Goal: Information Seeking & Learning: Check status

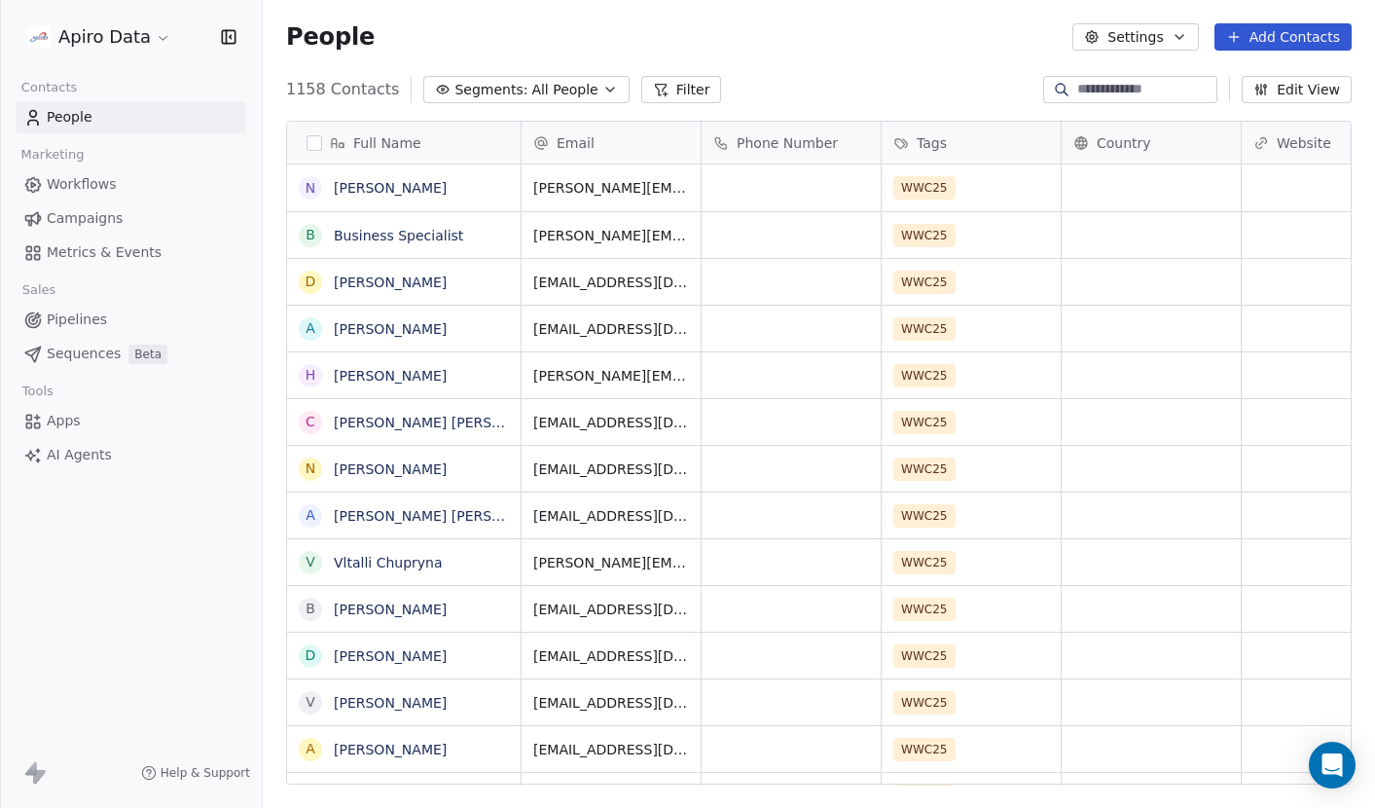
click at [103, 188] on span "Workflows" at bounding box center [82, 184] width 70 height 20
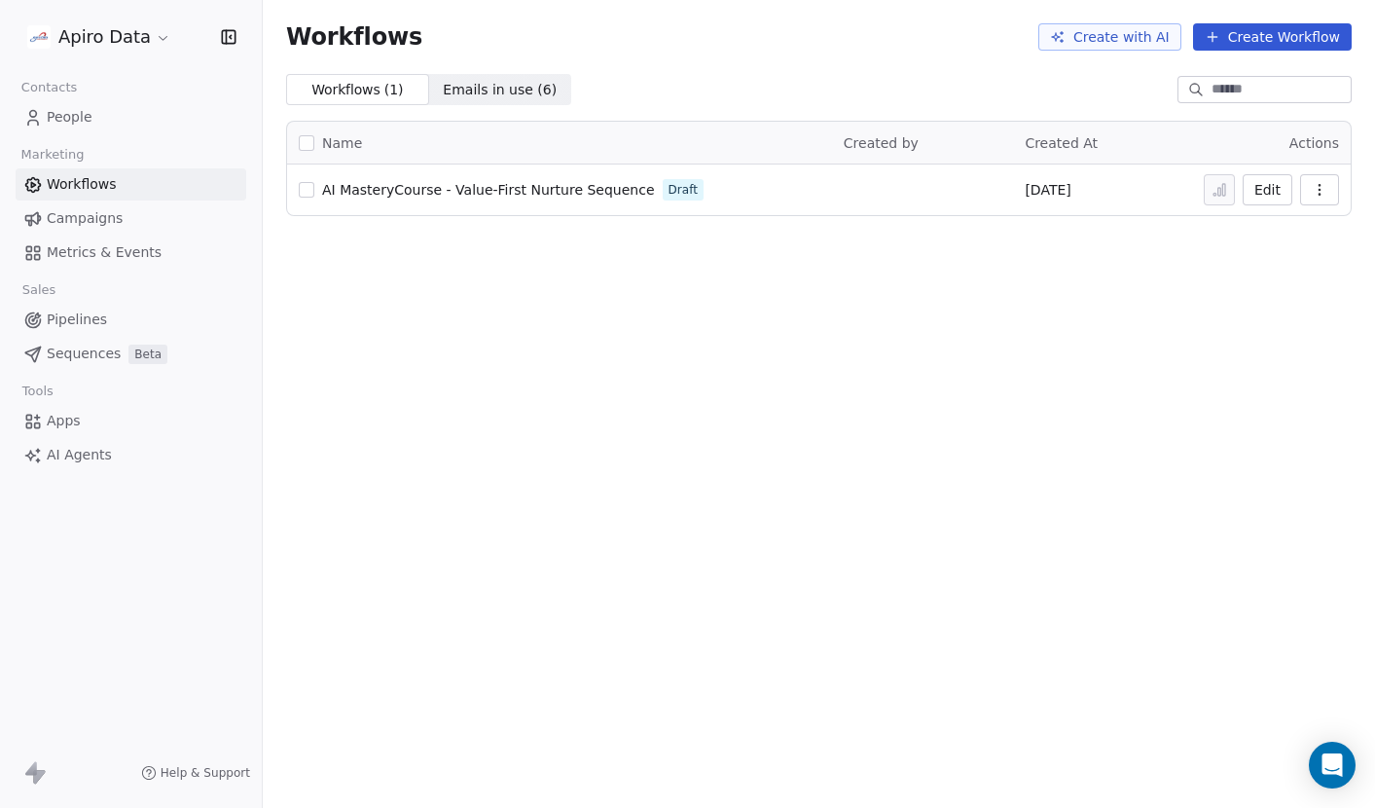
click at [95, 216] on span "Campaigns" at bounding box center [85, 218] width 76 height 20
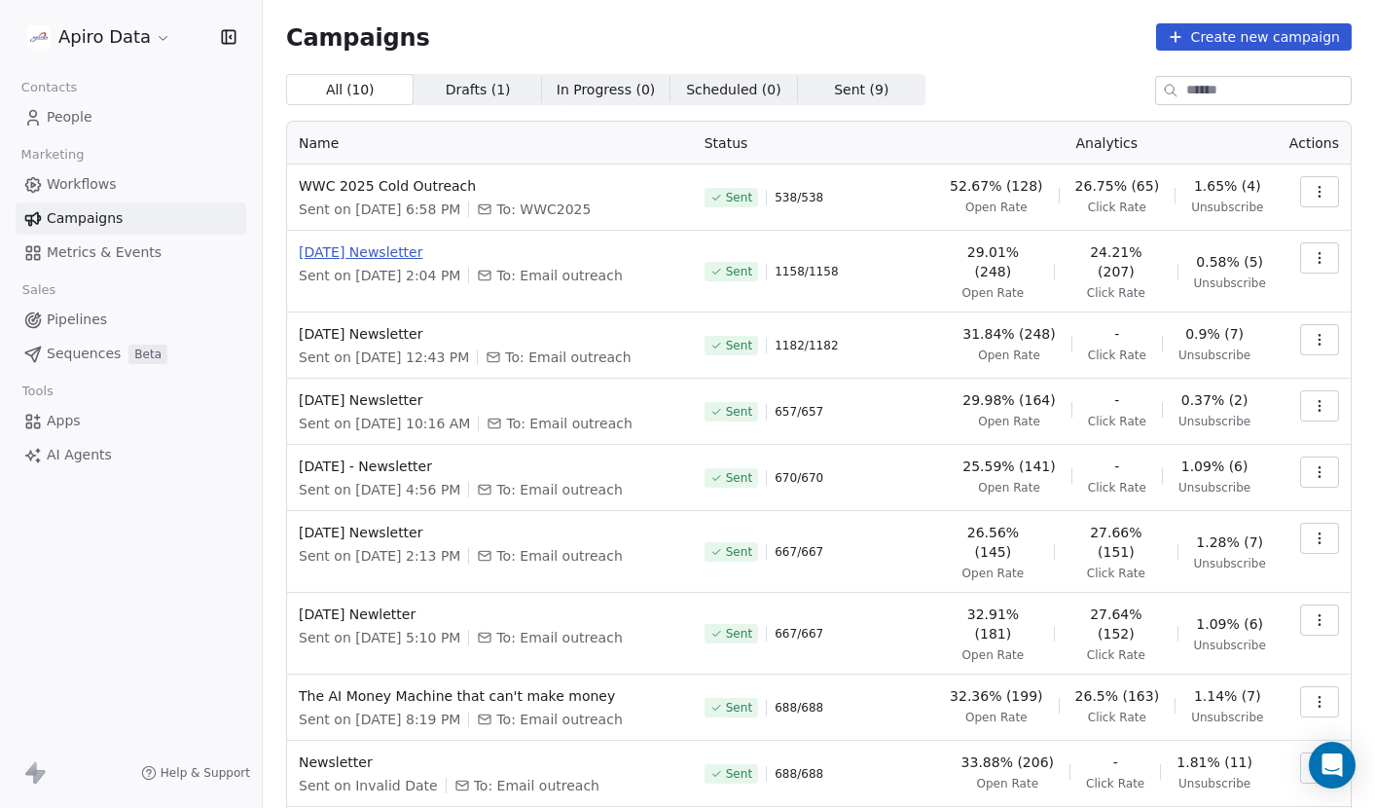
click at [380, 251] on span "[DATE] Newsletter" at bounding box center [490, 251] width 383 height 19
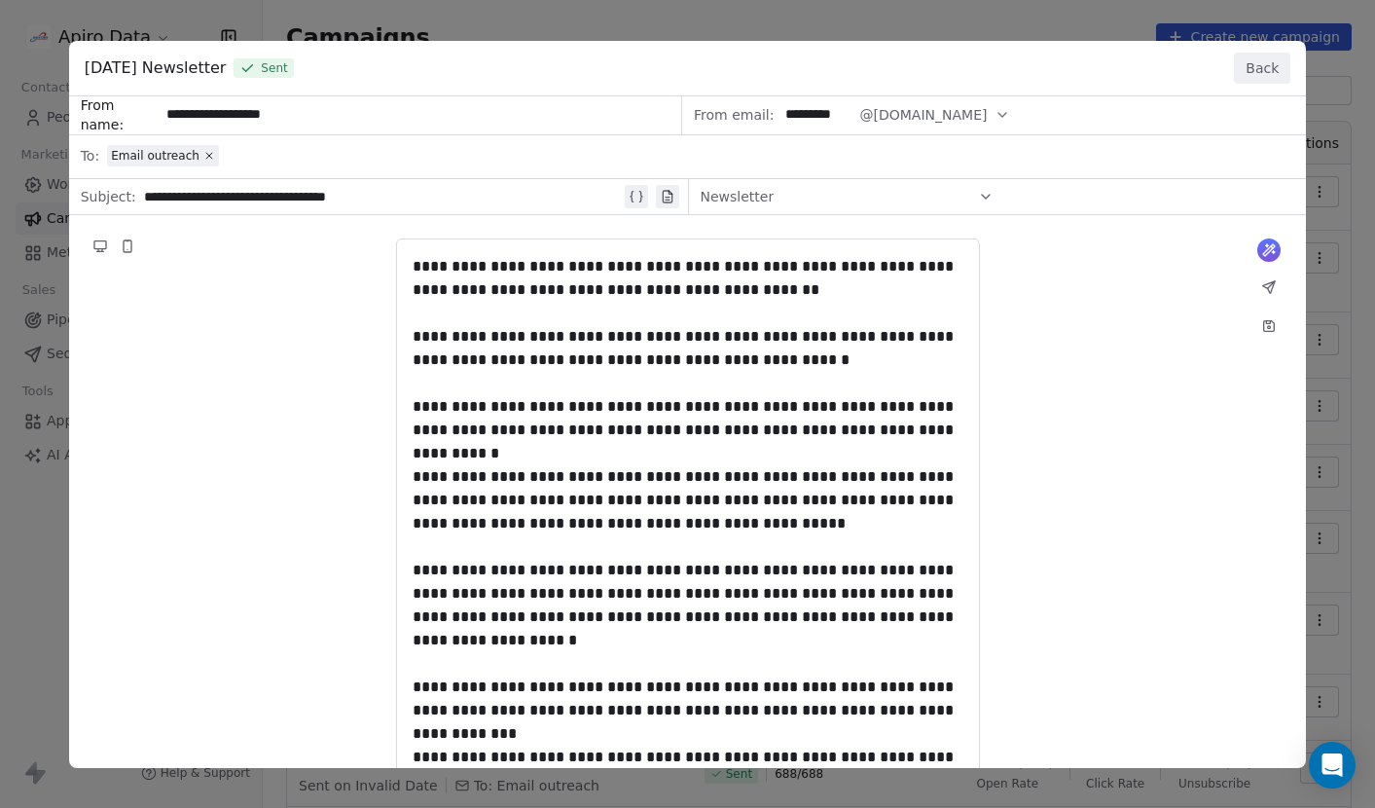
drag, startPoint x: 410, startPoint y: 262, endPoint x: 536, endPoint y: 517, distance: 284.7
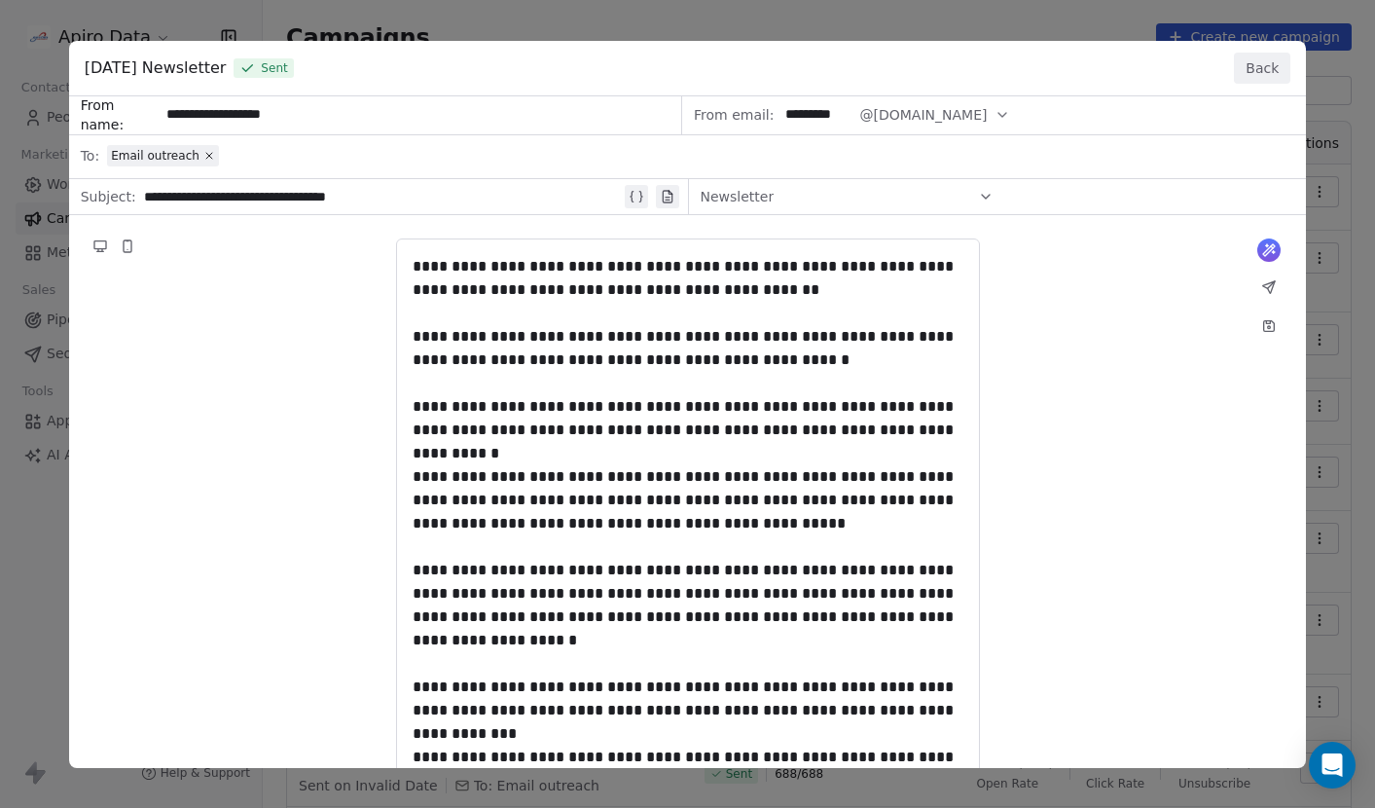
drag, startPoint x: 413, startPoint y: 262, endPoint x: 590, endPoint y: 583, distance: 366.8
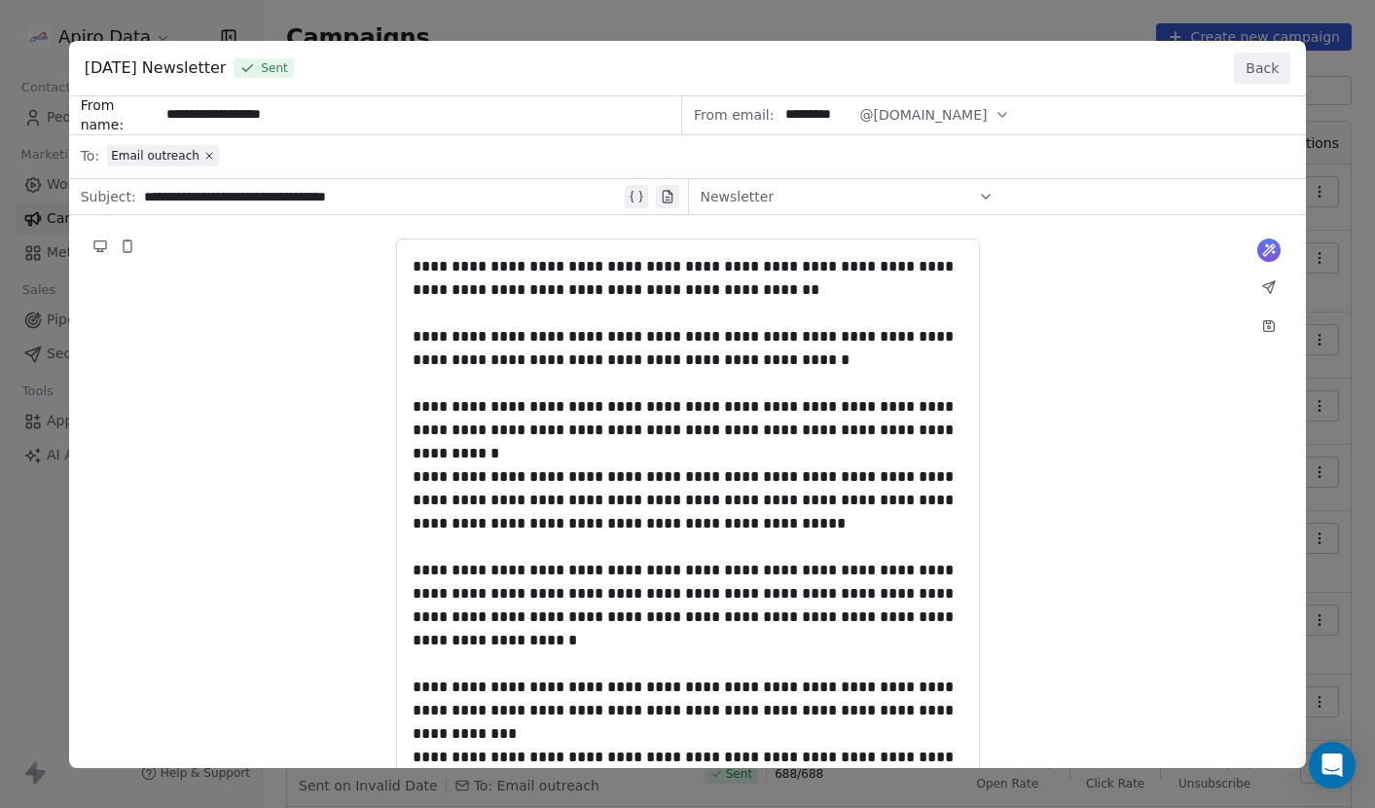
click at [1255, 64] on button "Back" at bounding box center [1262, 68] width 56 height 31
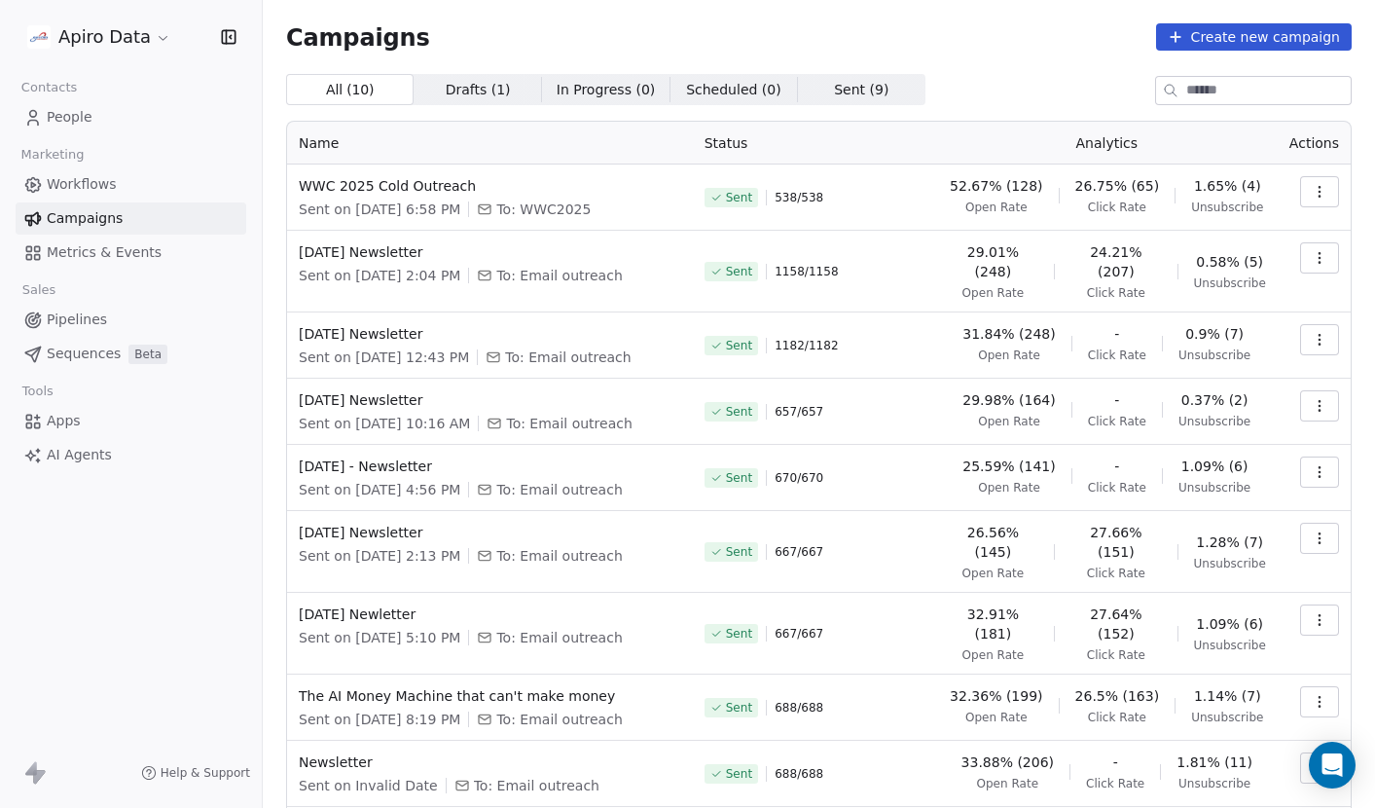
click at [1325, 186] on icon "button" at bounding box center [1320, 192] width 16 height 16
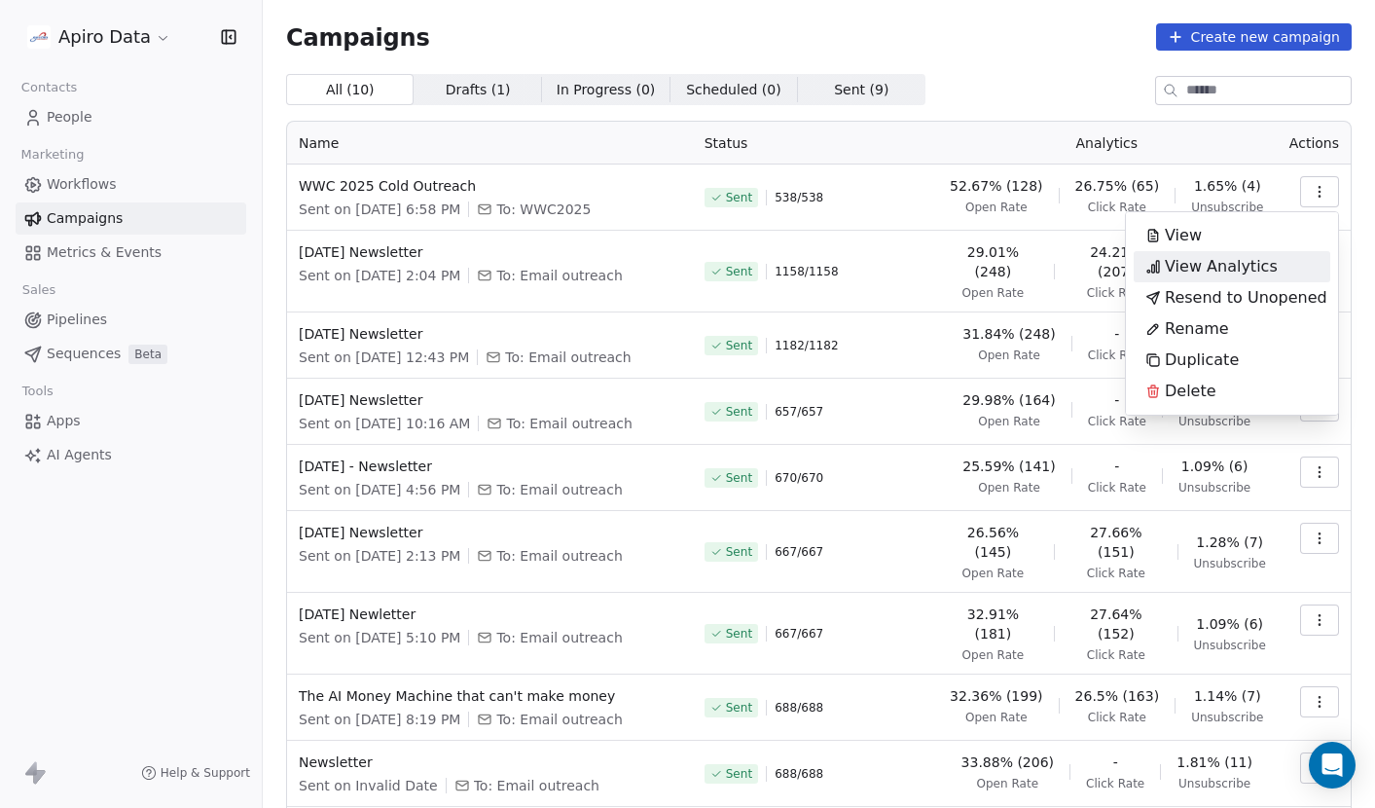
click at [1264, 271] on span "View Analytics" at bounding box center [1221, 266] width 113 height 23
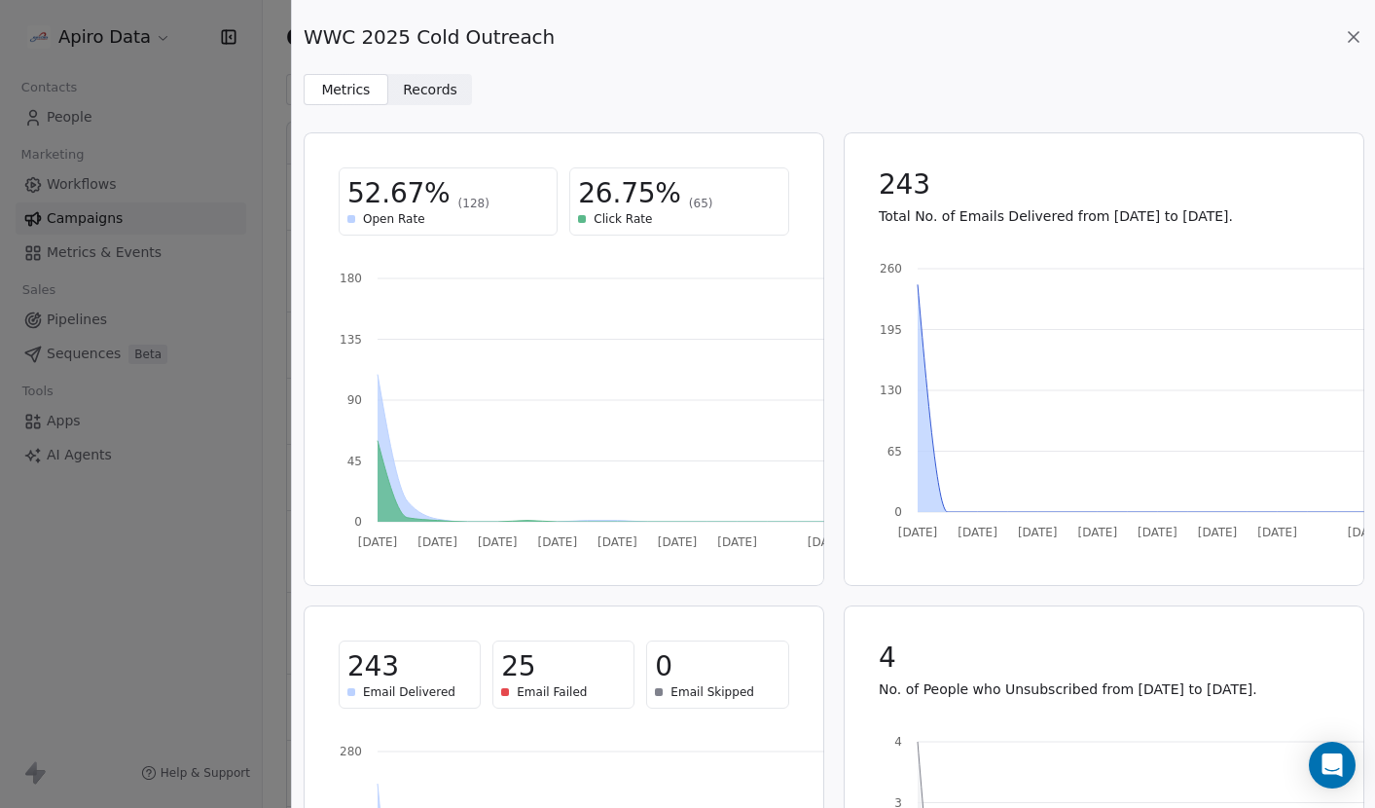
click at [423, 89] on span "Records" at bounding box center [430, 90] width 55 height 20
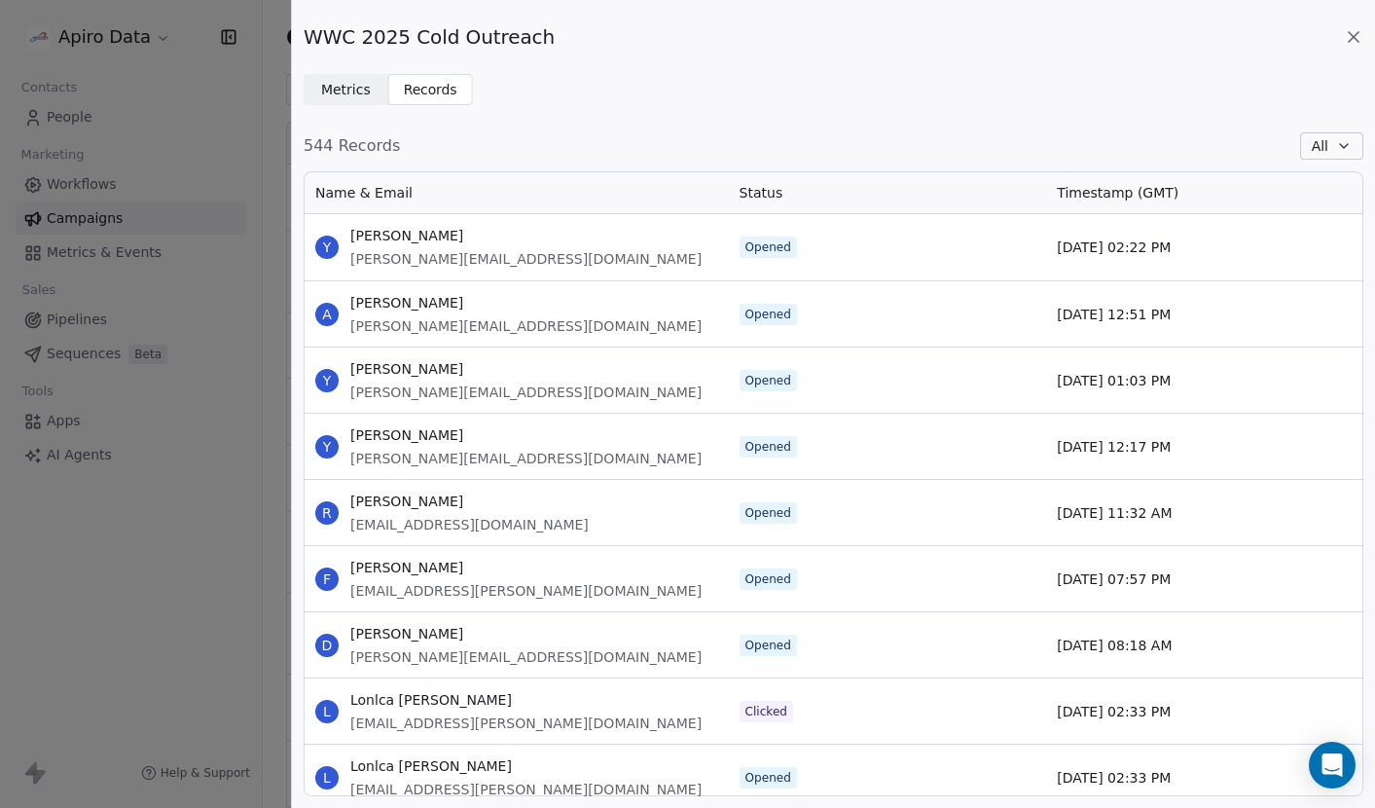
click at [348, 80] on span "Metrics" at bounding box center [346, 90] width 50 height 20
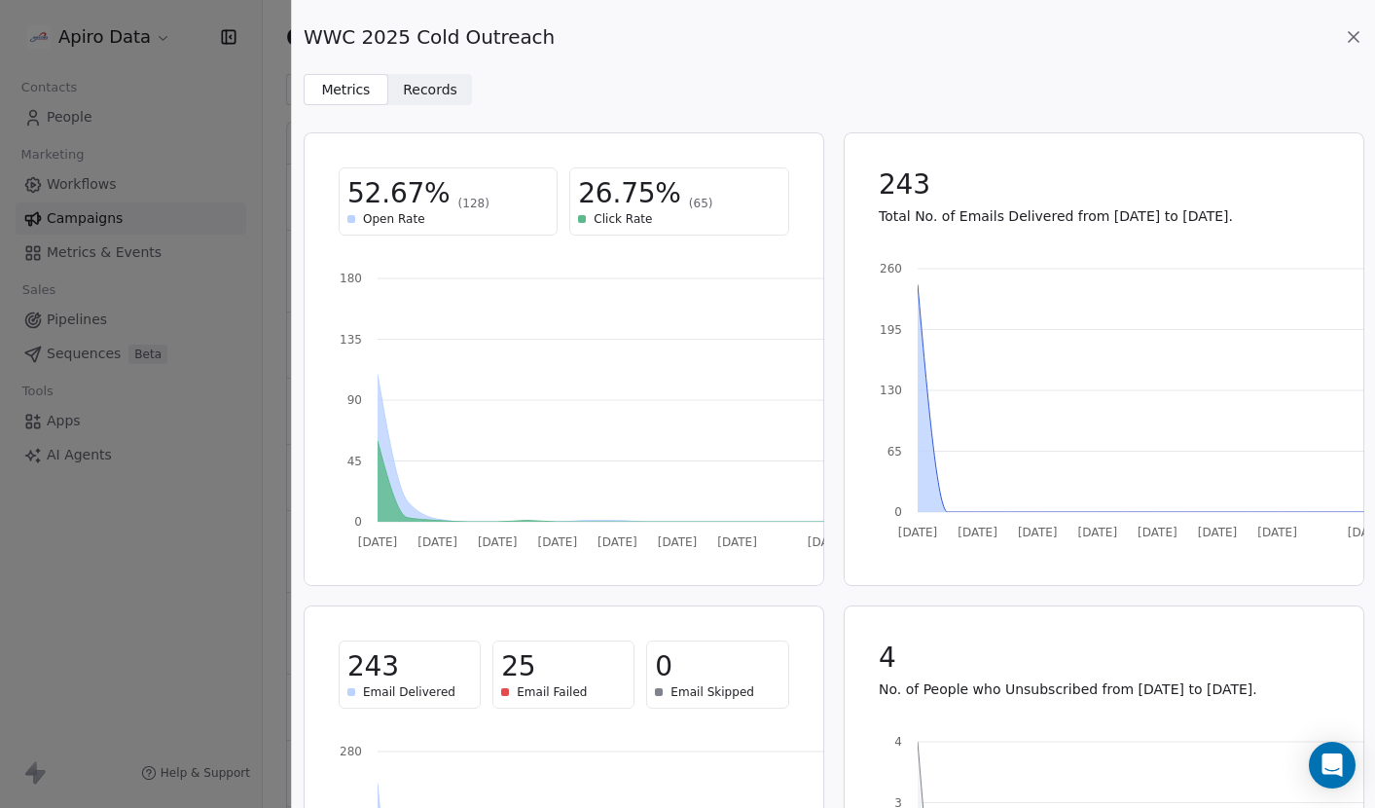
click at [1352, 36] on icon at bounding box center [1354, 37] width 10 height 10
